Goal: Transaction & Acquisition: Purchase product/service

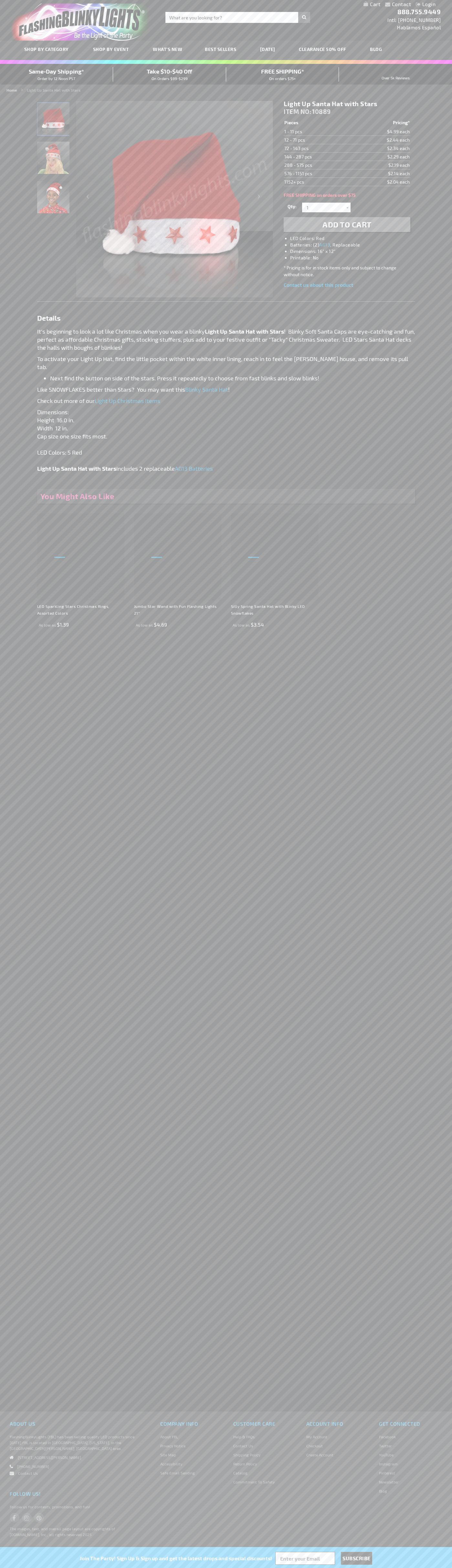
click at [353, 239] on li "LED Colors: Red" at bounding box center [353, 238] width 126 height 7
click at [347, 225] on span "Add to Cart" at bounding box center [347, 224] width 49 height 9
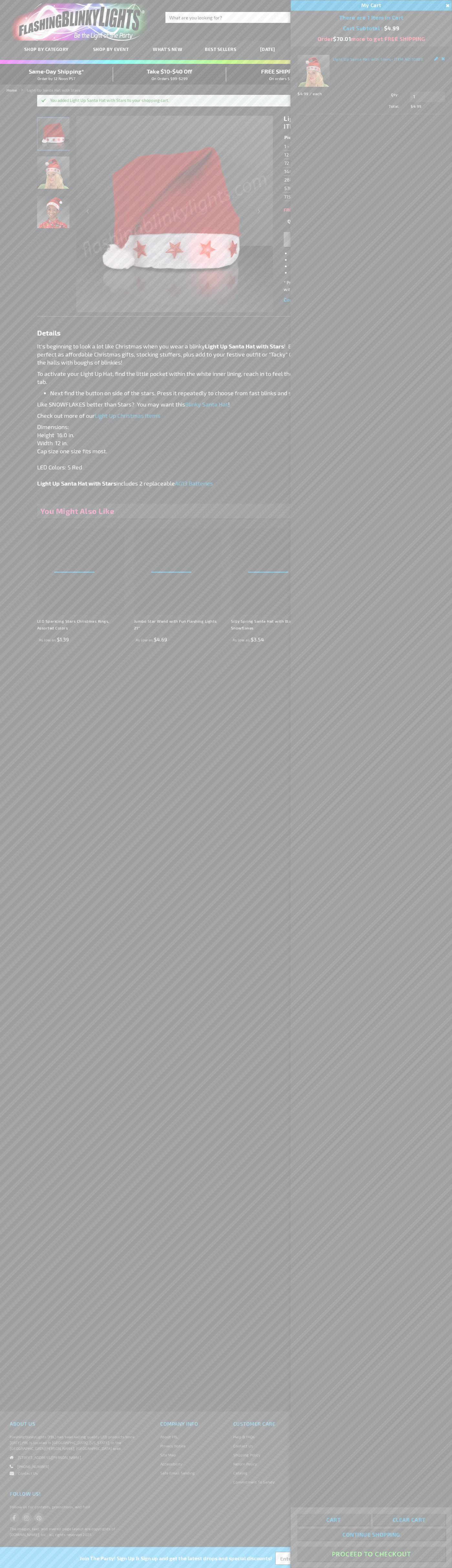
click at [371, 1554] on button "Proceed To Checkout" at bounding box center [371, 1554] width 148 height 15
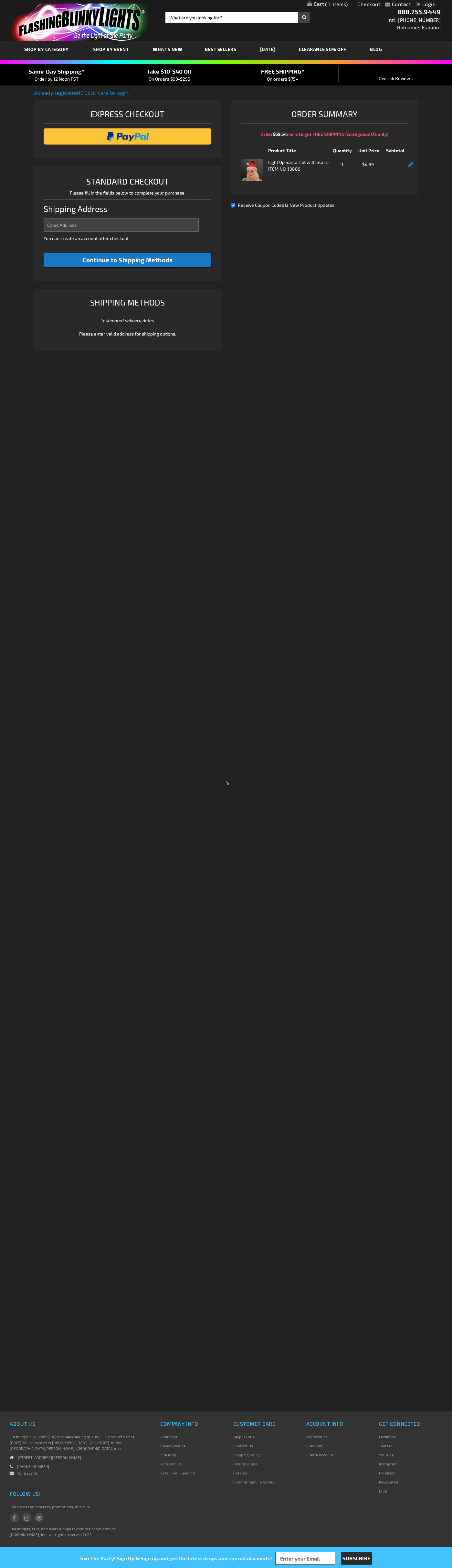
select select "US"
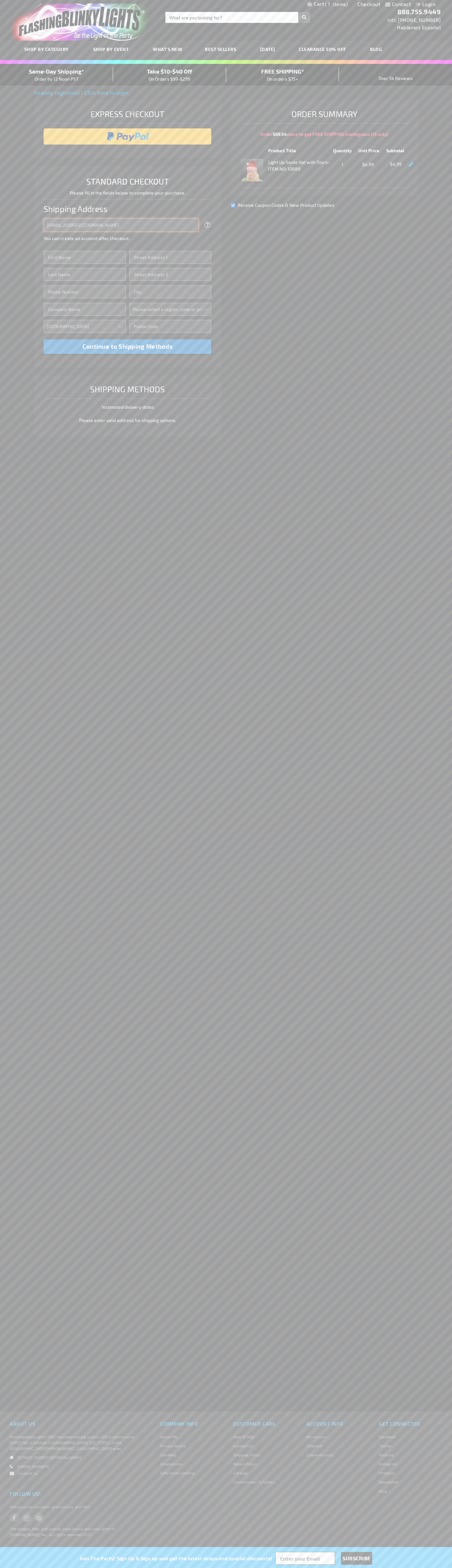
type input "[EMAIL_ADDRESS][DOMAIN_NAME]"
type input "[PERSON_NAME]"
type input "[STREET_ADDRESS][PERSON_NAME]"
type input "First floor"
type input "charlotte"
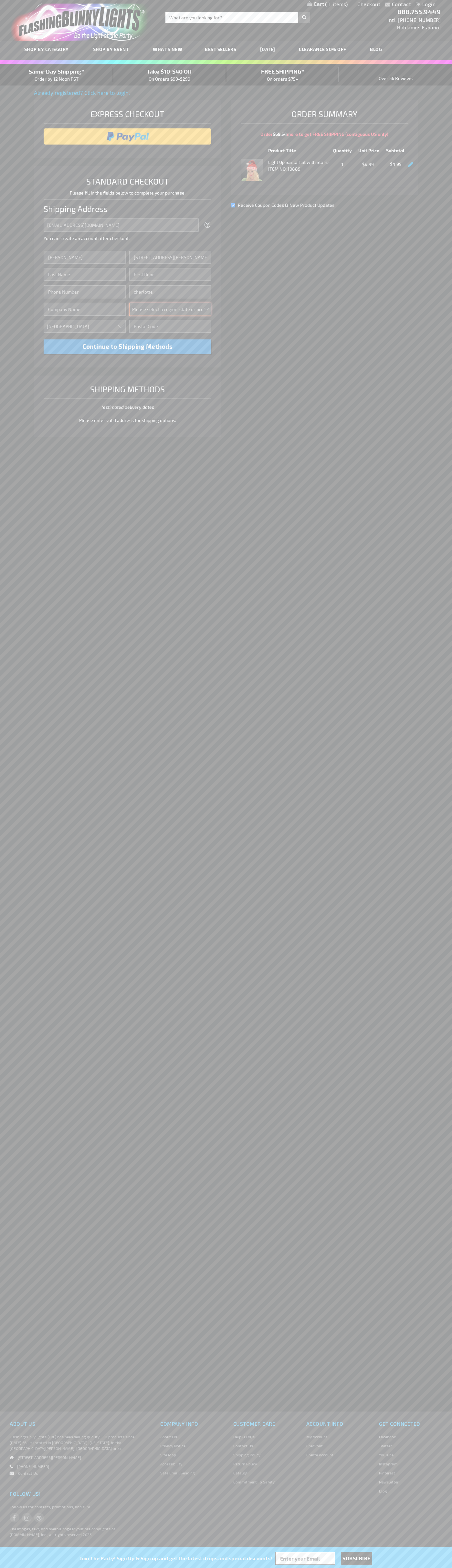
select select "44"
type input "28202"
type input "[PERSON_NAME]"
type input "6502530000"
type input "[PERSON_NAME]"
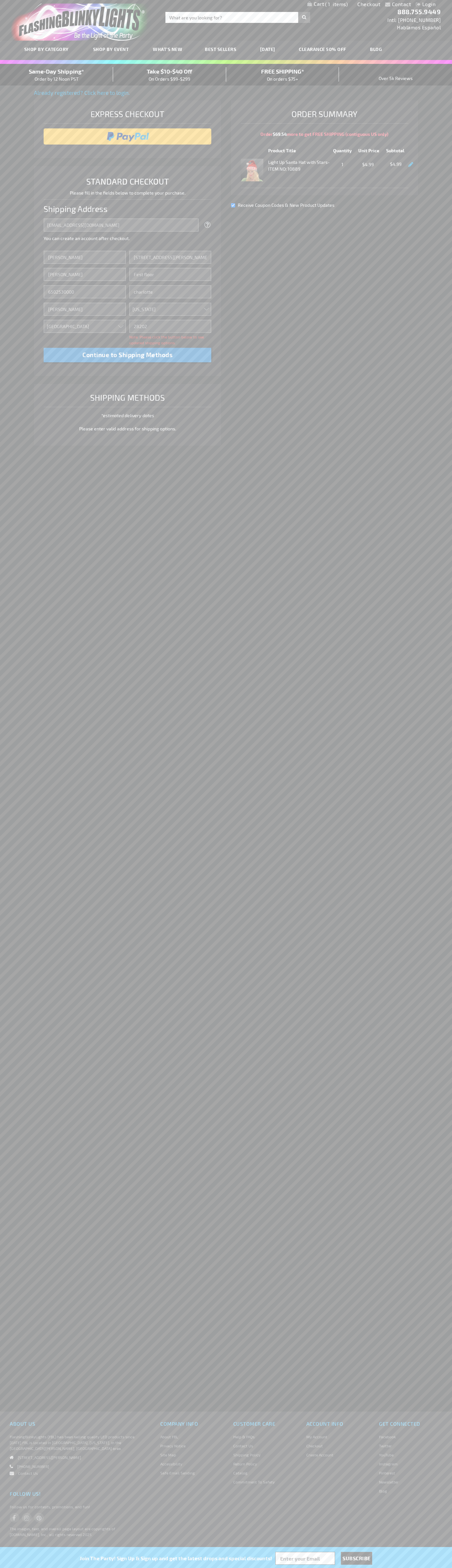
click at [57, 75] on div "Same-Day Shipping* Order by 12 Noon PST" at bounding box center [57, 74] width 113 height 15
click at [127, 136] on input "image" at bounding box center [127, 136] width 161 height 13
